Goal: Find specific page/section: Find specific page/section

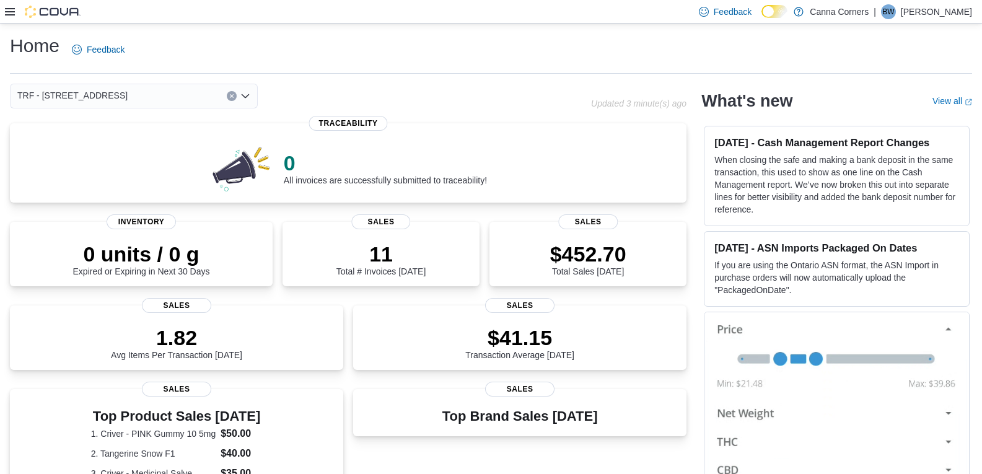
click at [248, 96] on icon "Open list of options" at bounding box center [245, 96] width 10 height 10
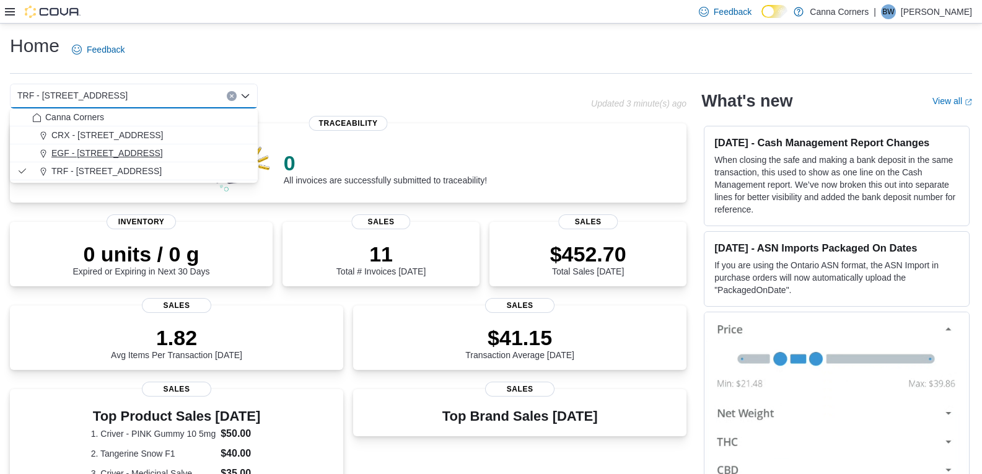
click at [197, 152] on div "EGF - [STREET_ADDRESS]" at bounding box center [141, 153] width 218 height 12
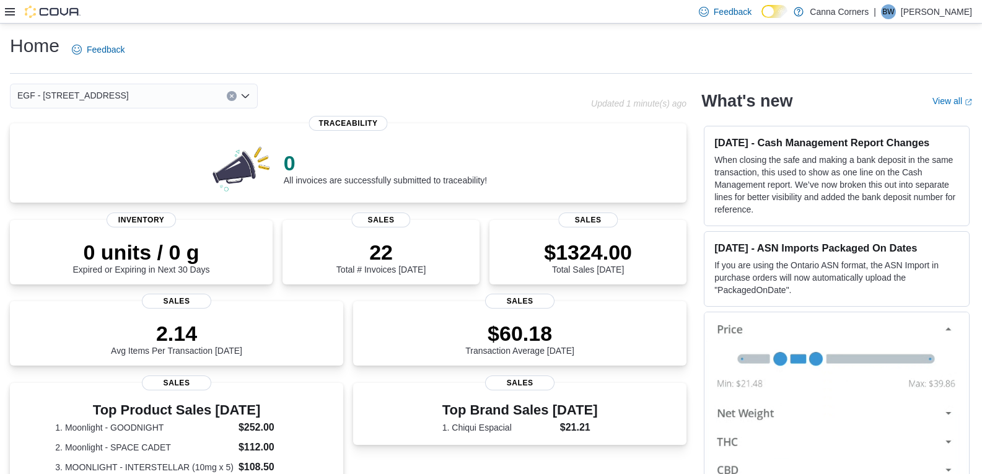
click at [243, 100] on icon "Open list of options" at bounding box center [245, 96] width 10 height 10
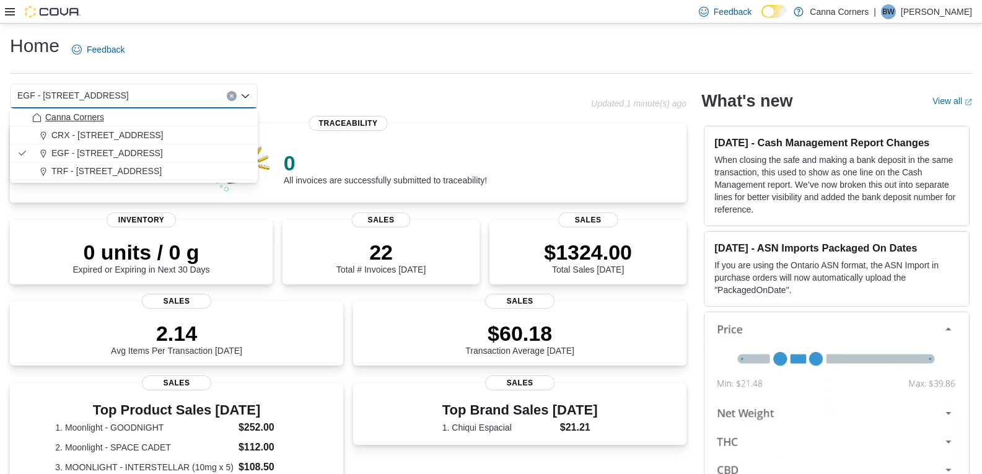
click at [167, 111] on div "Canna Corners" at bounding box center [141, 117] width 218 height 12
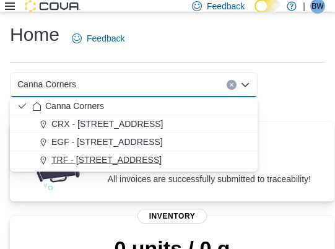
click at [78, 161] on span "TRF - [STREET_ADDRESS]" at bounding box center [106, 160] width 110 height 12
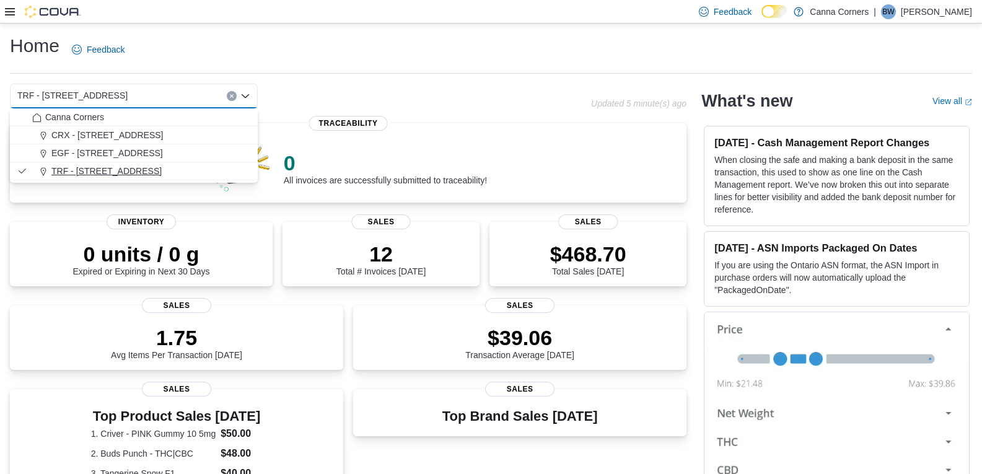
click at [84, 175] on span "TRF - [STREET_ADDRESS]" at bounding box center [106, 171] width 110 height 12
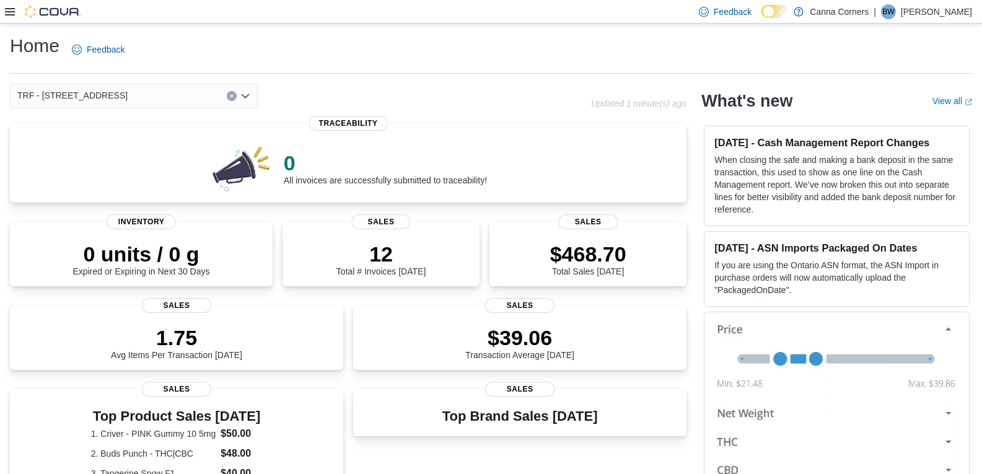
click at [250, 97] on icon "Open list of options" at bounding box center [245, 96] width 10 height 10
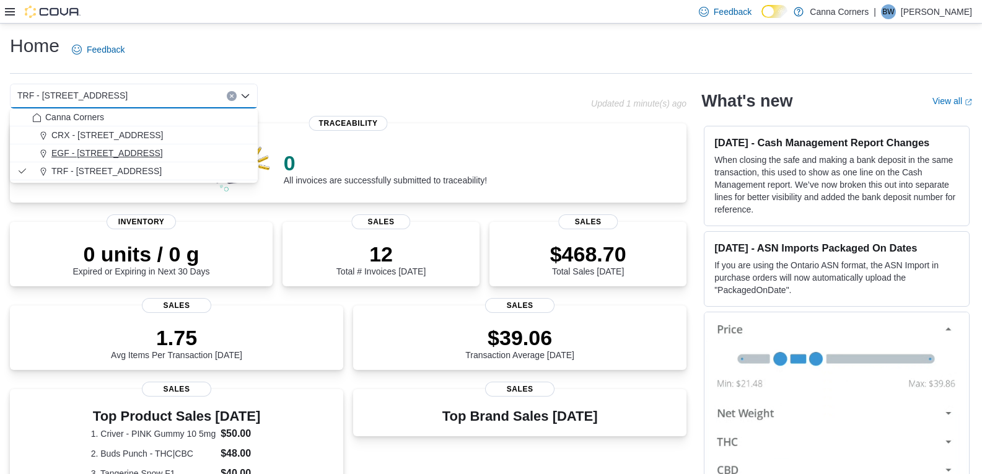
click at [137, 155] on span "EGF - [STREET_ADDRESS]" at bounding box center [106, 153] width 111 height 12
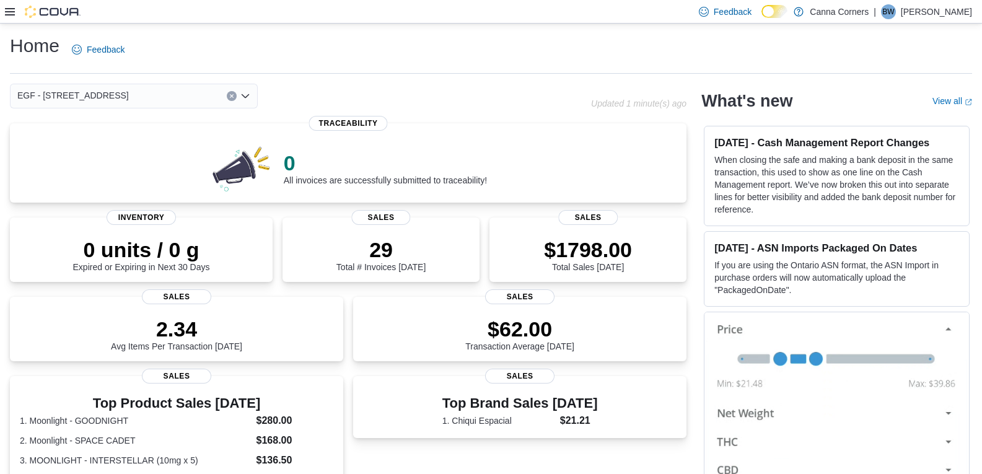
click at [247, 94] on icon "Open list of options" at bounding box center [245, 96] width 10 height 10
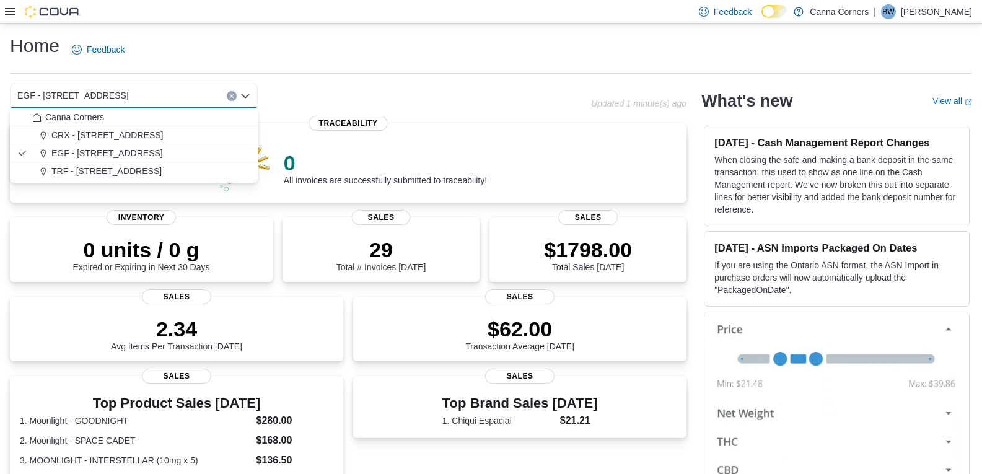
click at [186, 176] on div "TRF - [STREET_ADDRESS]" at bounding box center [141, 171] width 218 height 12
